Goal: Obtain resource: Download file/media

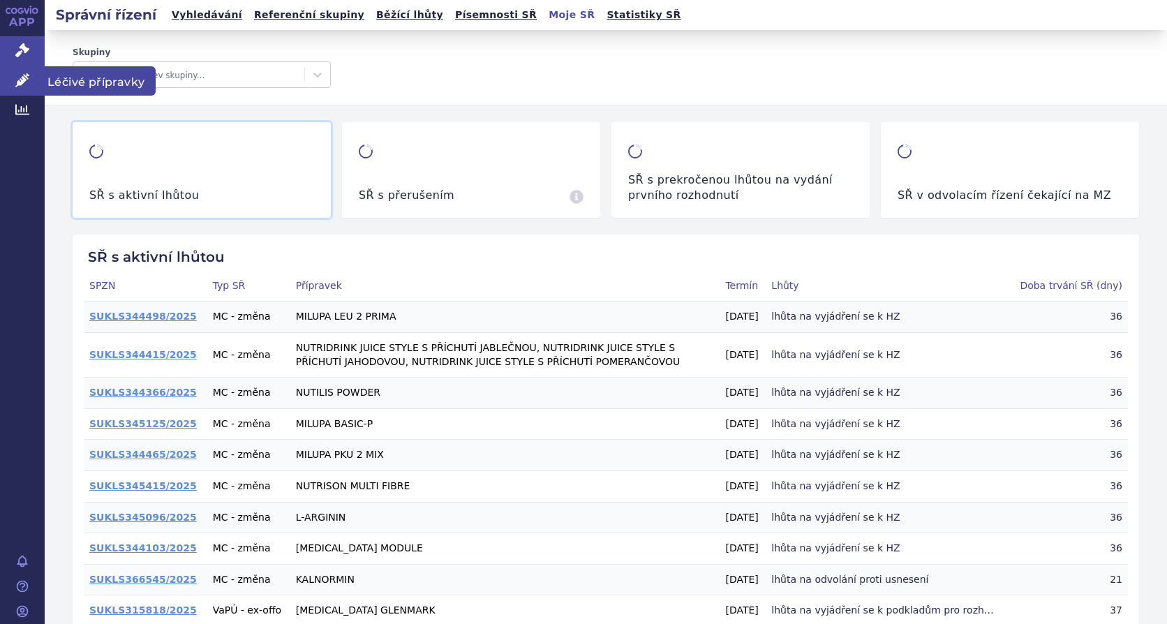
click at [98, 82] on span "Léčivé přípravky" at bounding box center [100, 80] width 111 height 29
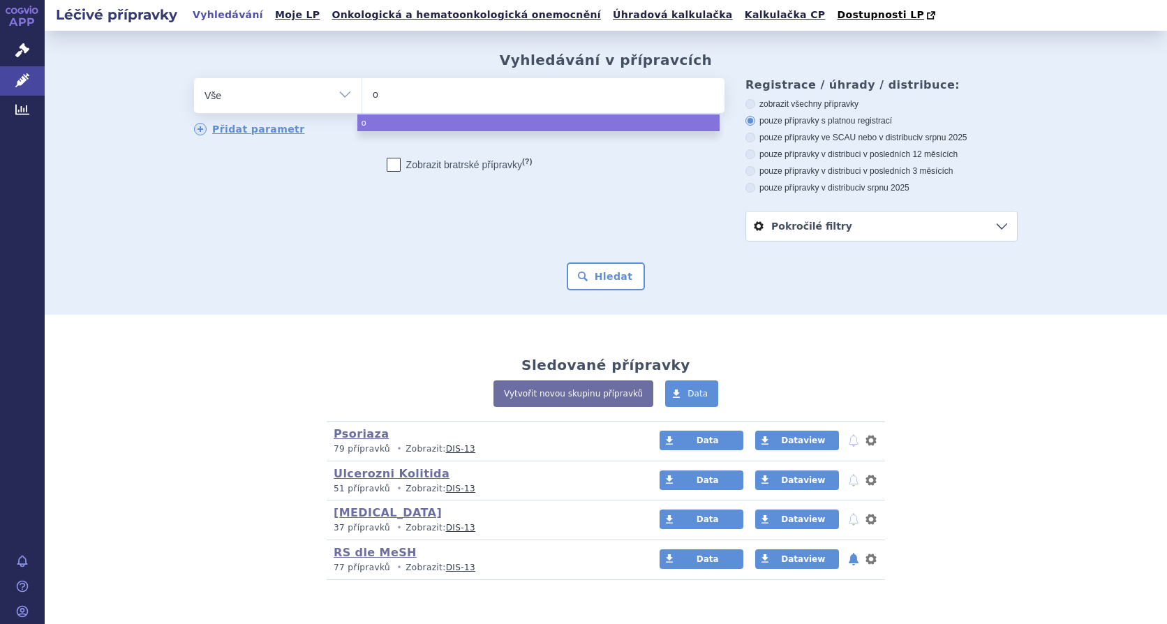
type input "oc"
type input "oce"
type input "ocr"
type input "ocre"
type input "ocrevu"
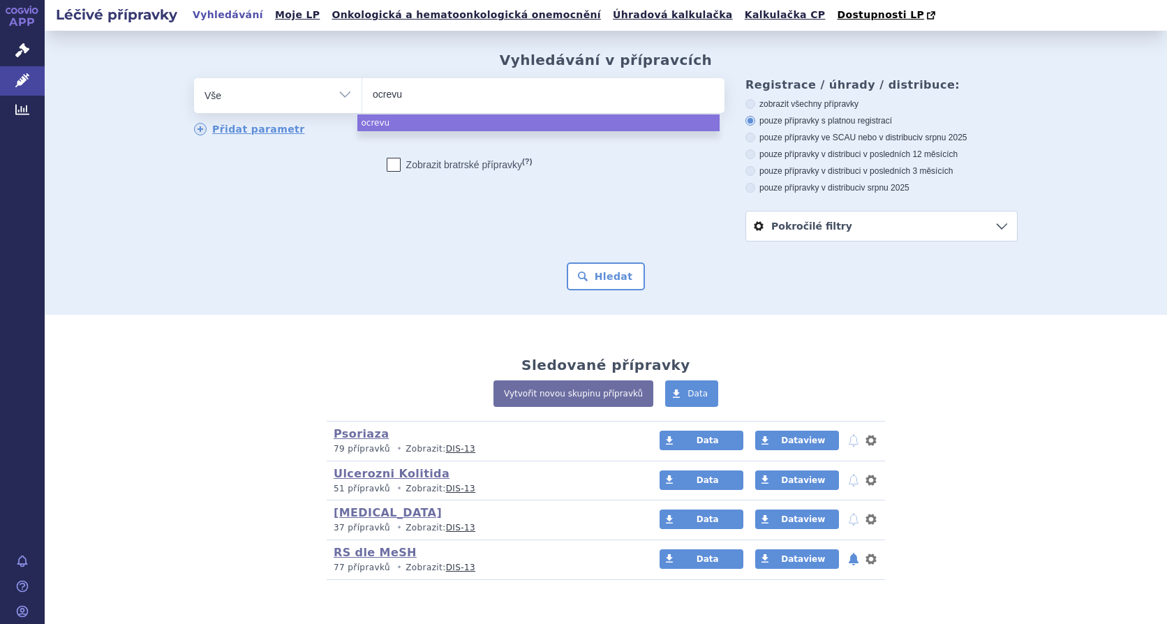
type input "ocrevus"
select select "ocrevus"
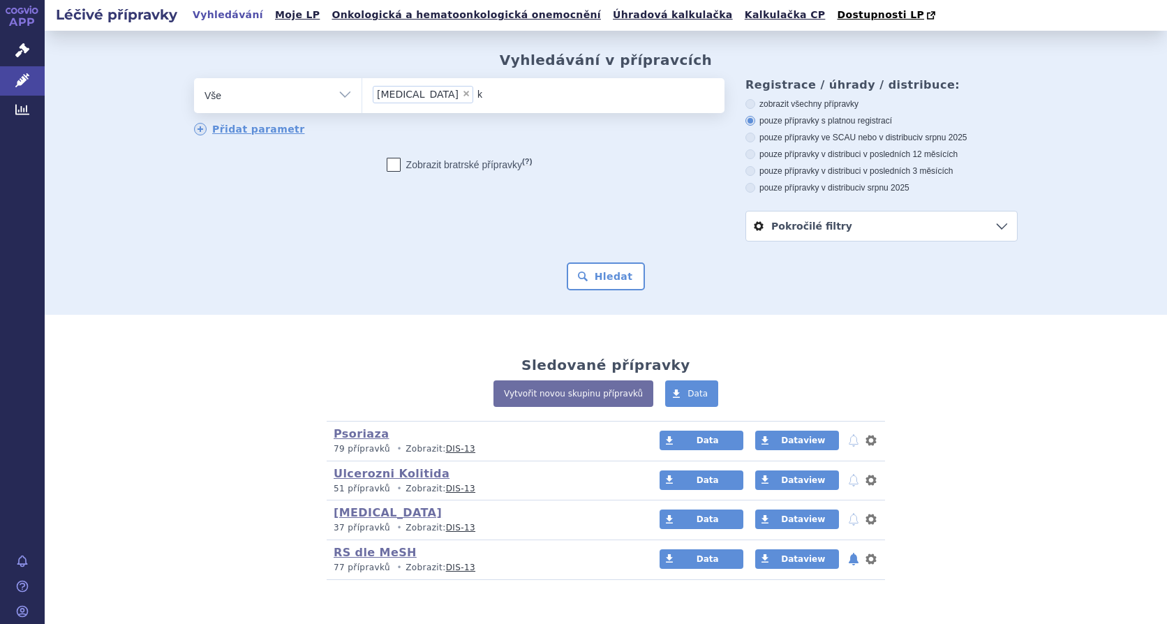
type input "ke"
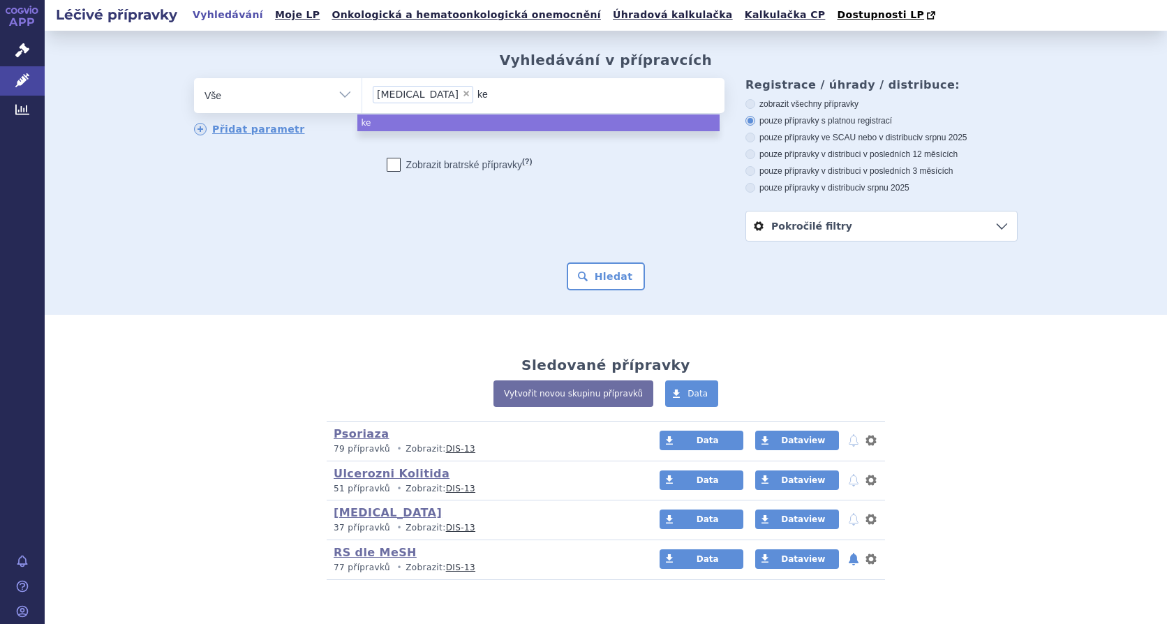
type input "kes"
type input "kesi"
type input "kesimp"
type input "kesimpt"
type input "kesimpta"
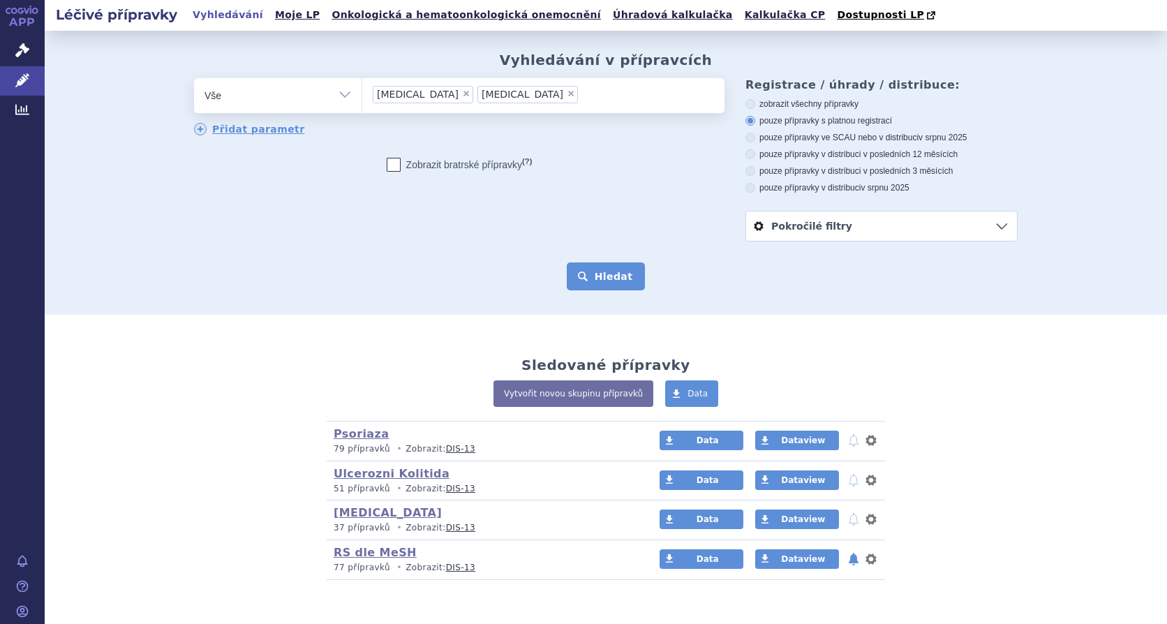
click at [604, 281] on button "Hledat" at bounding box center [606, 277] width 79 height 28
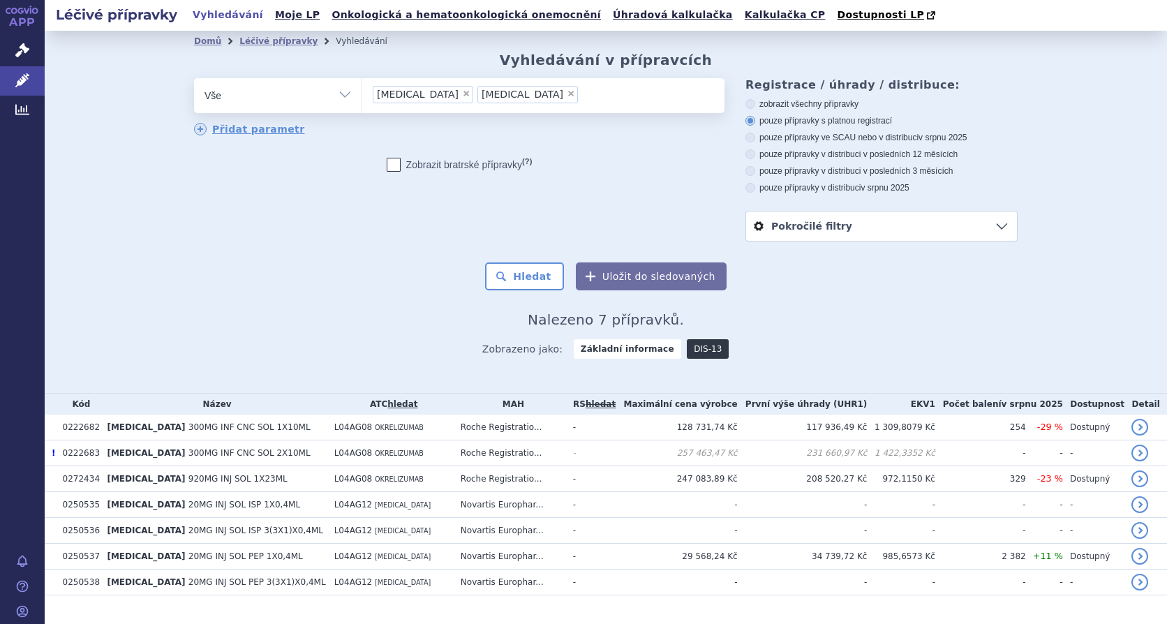
click at [689, 353] on link "DIS-13" at bounding box center [708, 349] width 42 height 20
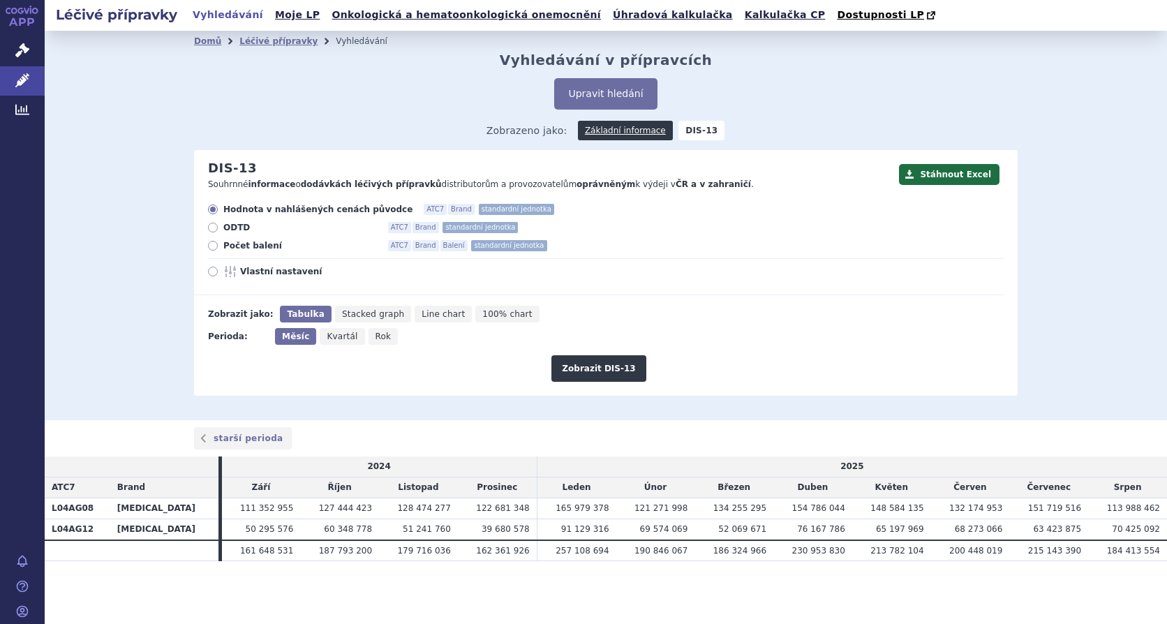
click at [209, 248] on icon at bounding box center [213, 246] width 10 height 10
click at [209, 248] on input "Počet balení ATC7 Brand Balení standardní jednotka" at bounding box center [213, 247] width 9 height 9
radio input "true"
click at [602, 364] on button "Zobrazit DIS-13" at bounding box center [599, 368] width 94 height 27
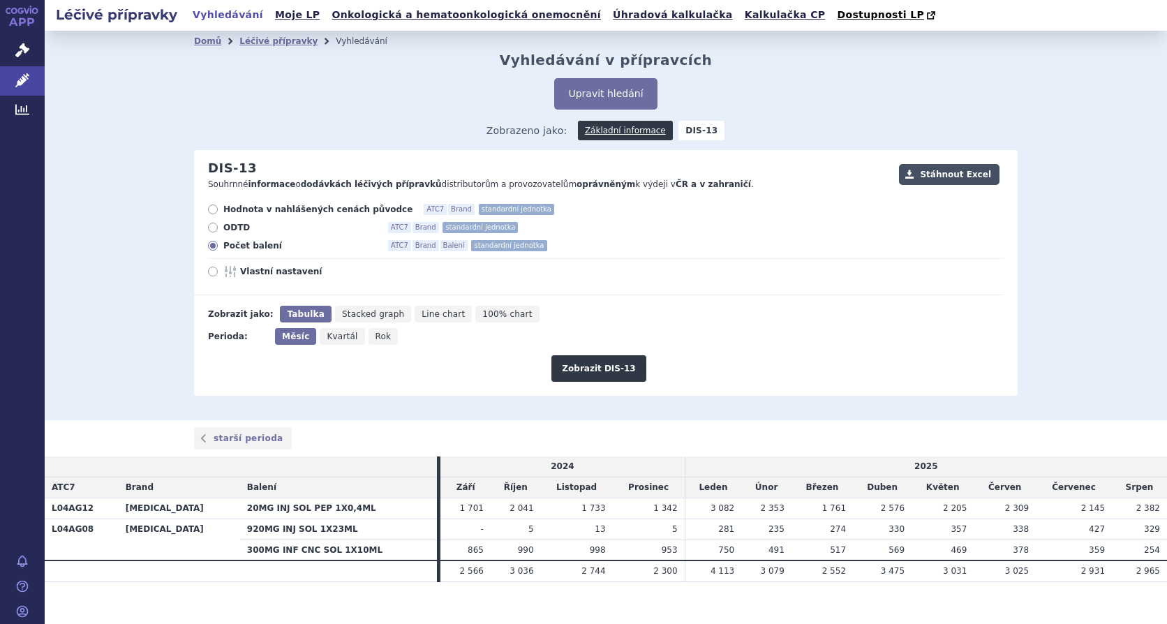
click at [950, 176] on button "Stáhnout Excel" at bounding box center [949, 174] width 101 height 21
